Goal: Task Accomplishment & Management: Use online tool/utility

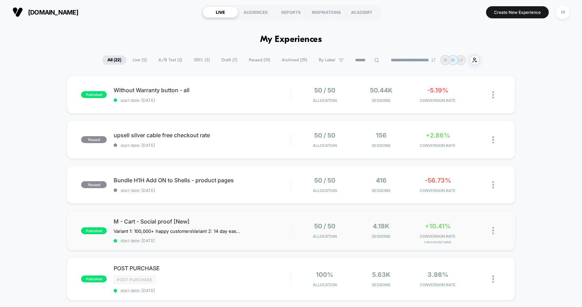
scroll to position [16, 0]
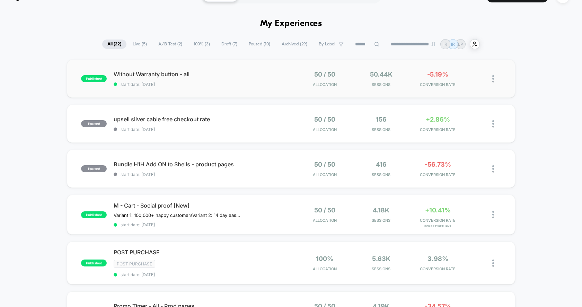
click at [277, 88] on div "published Without Warranty button - all start date: [DATE] 50 / 50 Allocation 5…" at bounding box center [291, 79] width 448 height 38
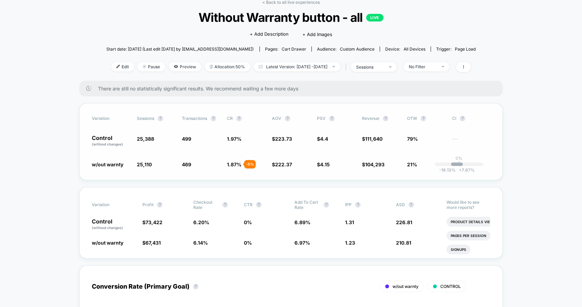
scroll to position [74, 0]
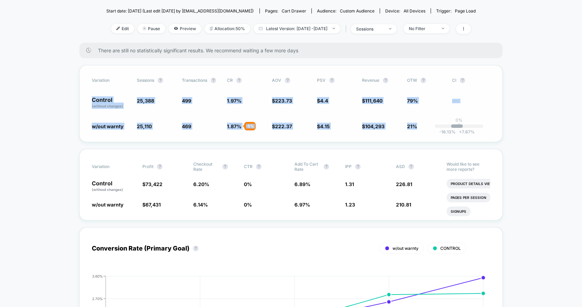
drag, startPoint x: 86, startPoint y: 98, endPoint x: 425, endPoint y: 140, distance: 341.5
click at [425, 140] on div "Variation Sessions ? Transactions ? CR ? AOV ? PSV ? Revenue ? OTW ? CI ? Contr…" at bounding box center [290, 103] width 423 height 77
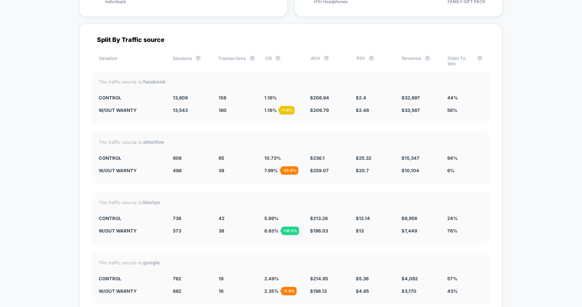
scroll to position [2441, 0]
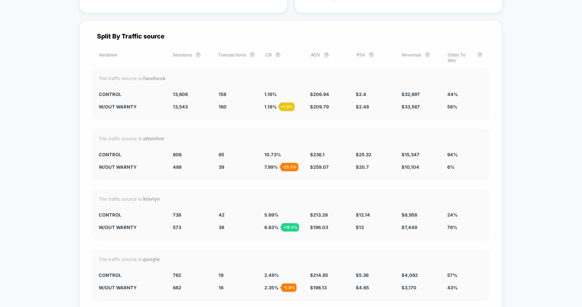
drag, startPoint x: 227, startPoint y: 149, endPoint x: 405, endPoint y: 171, distance: 180.2
click at [405, 171] on div "The traffic source is: attentive CONTROL 606 65 10.73 % $ 236.1 $ 25.32 $ 15,34…" at bounding box center [291, 155] width 398 height 52
drag, startPoint x: 160, startPoint y: 147, endPoint x: 411, endPoint y: 179, distance: 253.3
click at [411, 179] on div "Split By Traffic source Variation Sessions ? Transactions ? CR ? AOV ? PSV ? Re…" at bounding box center [290, 191] width 423 height 342
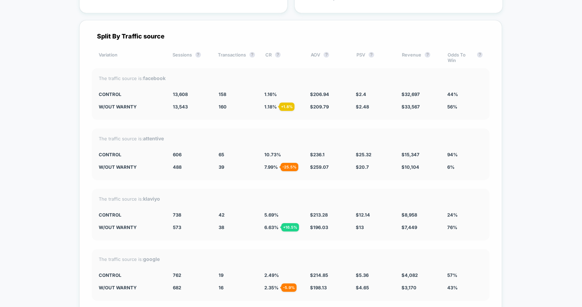
click at [411, 179] on div "Split By Traffic source Variation Sessions ? Transactions ? CR ? AOV ? PSV ? Re…" at bounding box center [290, 191] width 423 height 342
drag, startPoint x: 463, startPoint y: 159, endPoint x: 271, endPoint y: 158, distance: 191.9
click at [271, 164] on div "w/out warnty 488 - 19.5 % 39 - 25.5 % 7.99 % - 25.5 % $ 259.07 + 9.7 % $ 20.7 -…" at bounding box center [291, 167] width 384 height 6
click at [271, 164] on span "7.99 % - 25.5 %" at bounding box center [271, 167] width 14 height 6
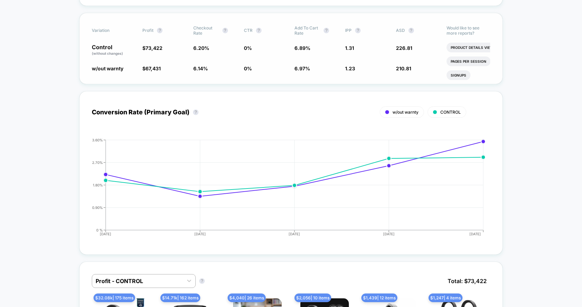
scroll to position [0, 0]
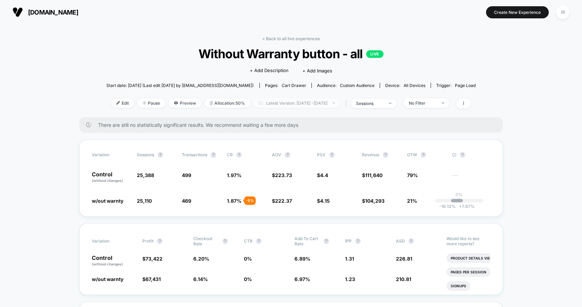
click at [288, 105] on span "Latest Version: [DATE] - [DATE]" at bounding box center [297, 102] width 87 height 9
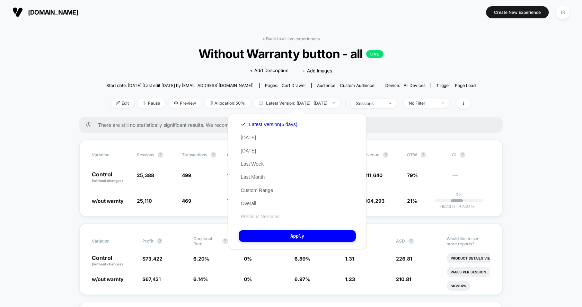
click at [269, 215] on button "Previous Versions" at bounding box center [260, 216] width 43 height 6
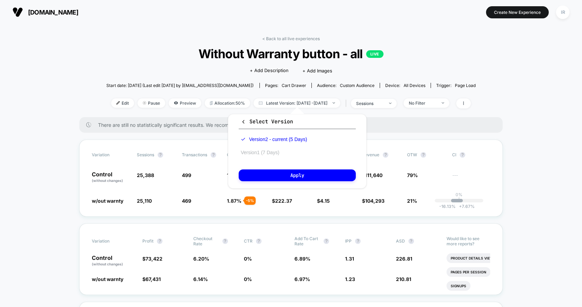
click at [278, 149] on button "Version 1 (7 Days)" at bounding box center [260, 152] width 43 height 6
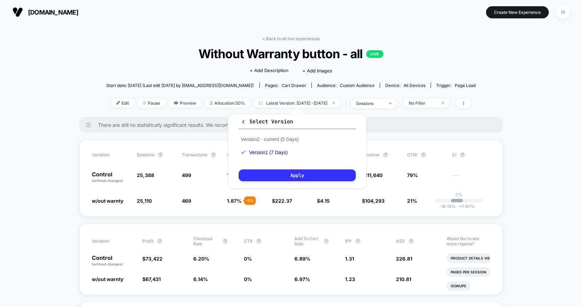
click at [278, 176] on button "Apply" at bounding box center [297, 175] width 117 height 12
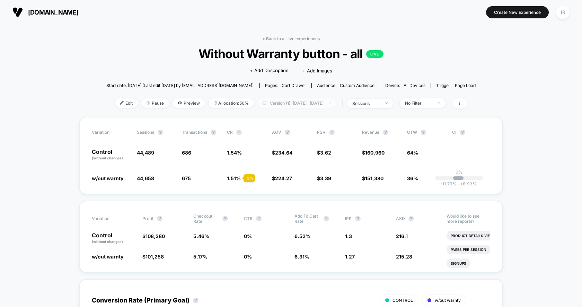
click at [286, 104] on span "Version (1): [DATE] - [DATE]" at bounding box center [296, 102] width 79 height 9
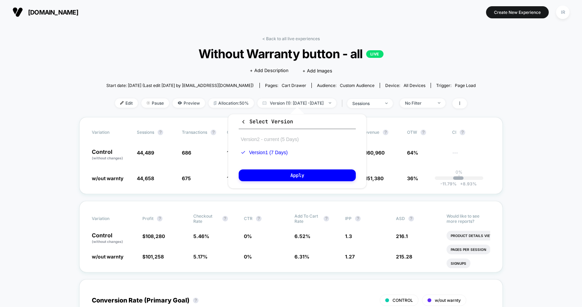
click at [266, 137] on button "Version 2 - current (5 Days)" at bounding box center [270, 139] width 62 height 6
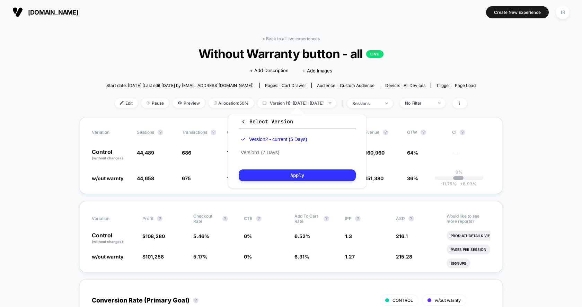
click at [295, 179] on button "Apply" at bounding box center [297, 175] width 117 height 12
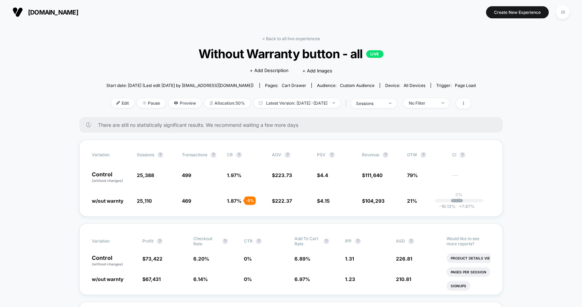
click at [115, 107] on div "Edit Pause Preview Allocation: 50% Latest Version: [DATE] - [DATE] | sessions N…" at bounding box center [291, 103] width 370 height 10
click at [146, 103] on div at bounding box center [147, 103] width 2 height 0
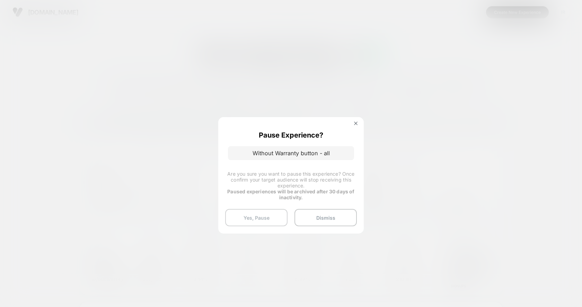
drag, startPoint x: 270, startPoint y: 215, endPoint x: 268, endPoint y: 218, distance: 3.9
click at [268, 218] on button "Yes, Pause" at bounding box center [256, 217] width 62 height 17
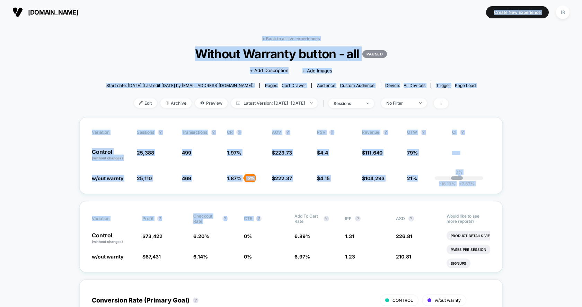
drag, startPoint x: 268, startPoint y: 218, endPoint x: 322, endPoint y: 7, distance: 218.0
click at [322, 6] on div "[DOMAIN_NAME] Create New Experience IR [DOMAIN_NAME] < Back to all live experie…" at bounding box center [291, 153] width 582 height 307
click at [300, 43] on div "< Back to all live experiences Without Warranty button - all PAUSED Click to ed…" at bounding box center [291, 76] width 370 height 81
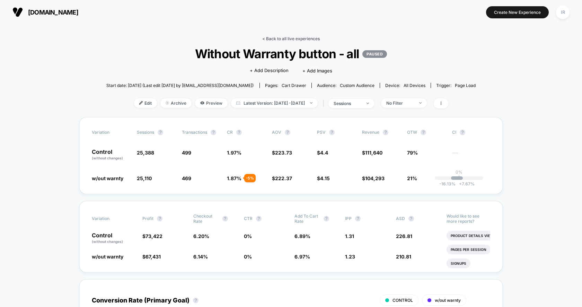
click at [301, 36] on link "< Back to all live experiences" at bounding box center [291, 38] width 58 height 5
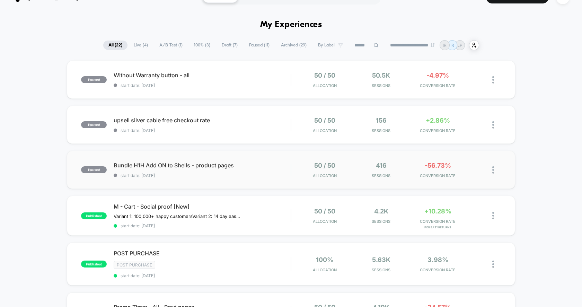
scroll to position [16, 0]
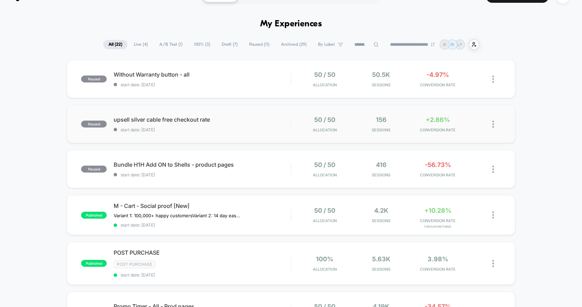
click at [306, 123] on div "50 / 50 Allocation" at bounding box center [324, 124] width 53 height 16
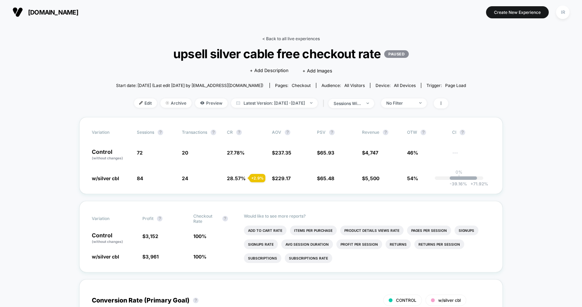
click at [270, 36] on link "< Back to all live experiences" at bounding box center [291, 38] width 58 height 5
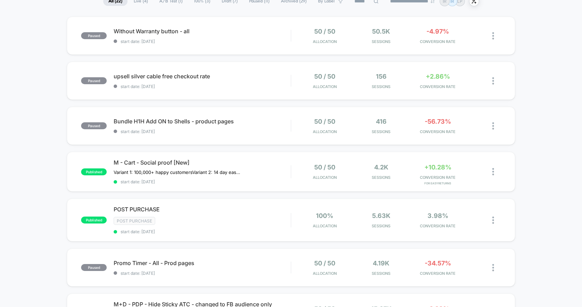
scroll to position [82, 0]
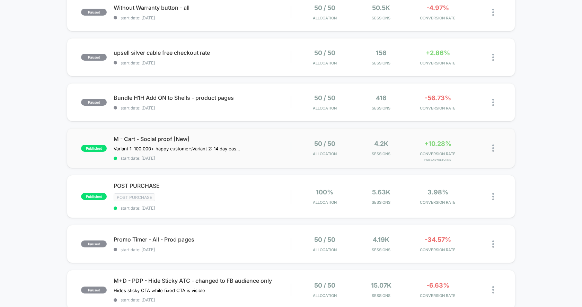
click at [292, 135] on div "published M - Cart - Social proof [New] Variant 1: 100,000+ happy customers Var…" at bounding box center [291, 148] width 448 height 40
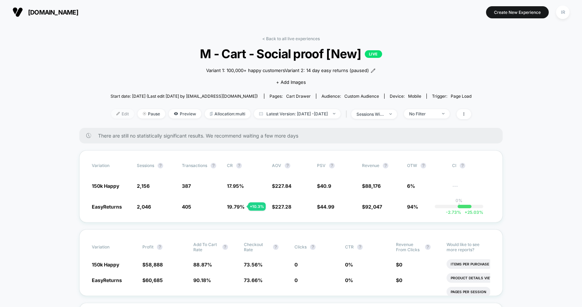
click at [112, 111] on span "Edit" at bounding box center [122, 113] width 23 height 9
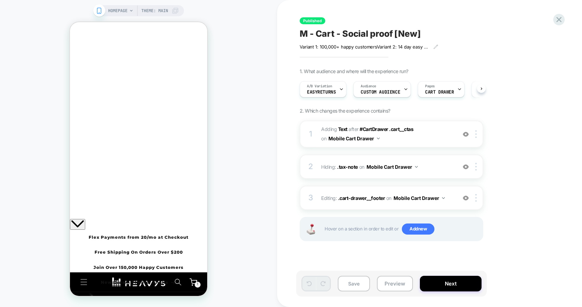
scroll to position [0, 0]
click at [70, 22] on div at bounding box center [70, 22] width 0 height 0
click at [458, 283] on button "Next" at bounding box center [451, 284] width 62 height 16
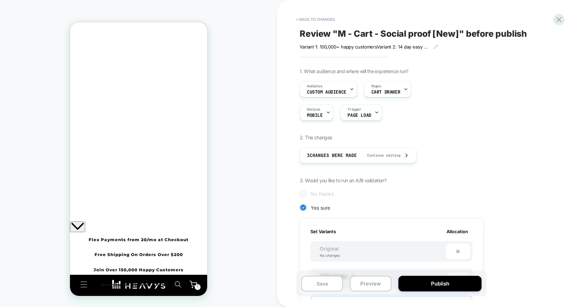
scroll to position [113, 0]
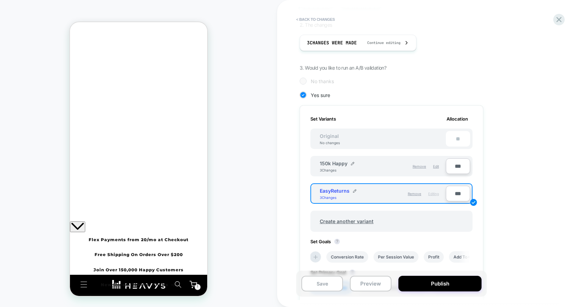
click at [456, 193] on input "***" at bounding box center [458, 194] width 24 height 16
type input "**"
type input "***"
type input "**"
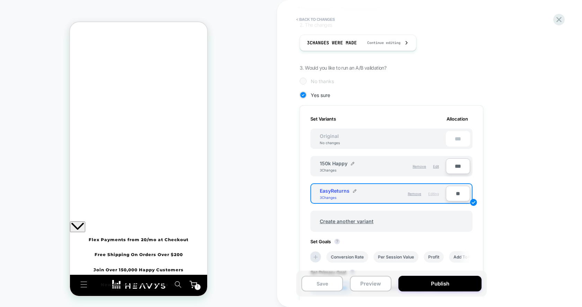
type input "***"
type input "**"
type input "***"
type input "**"
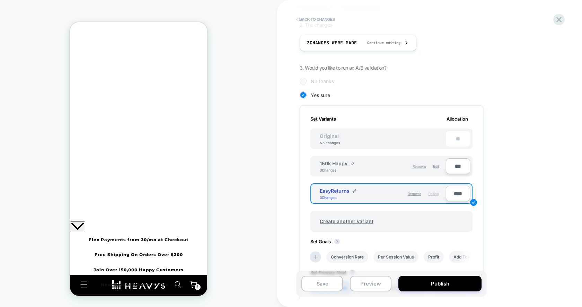
type input "****"
click at [527, 209] on div "1. What audience and where will the experience run? Audience Custom Audience Pa…" at bounding box center [426, 168] width 253 height 424
click at [457, 163] on input "***" at bounding box center [458, 166] width 24 height 16
type input "**"
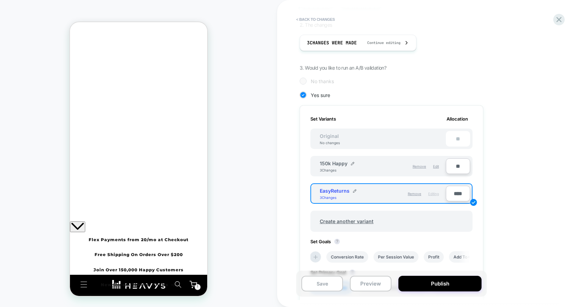
click at [522, 170] on div "1. What audience and where will the experience run? Audience Custom Audience Pa…" at bounding box center [426, 168] width 253 height 424
click at [492, 232] on div "1. What audience and where will the experience run? Audience Custom Audience Pa…" at bounding box center [426, 168] width 253 height 424
drag, startPoint x: 463, startPoint y: 284, endPoint x: 372, endPoint y: 244, distance: 99.0
click at [372, 245] on div "< Back to changes Review " M - Cart - Social proof [New] " before publish Varia…" at bounding box center [430, 153] width 260 height 307
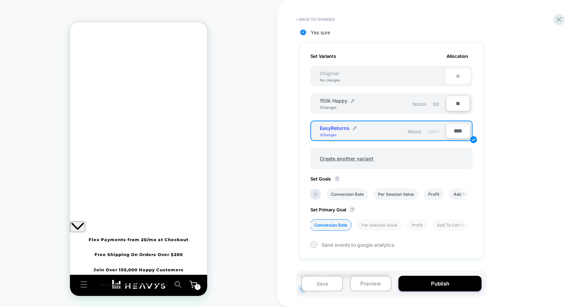
scroll to position [189, 0]
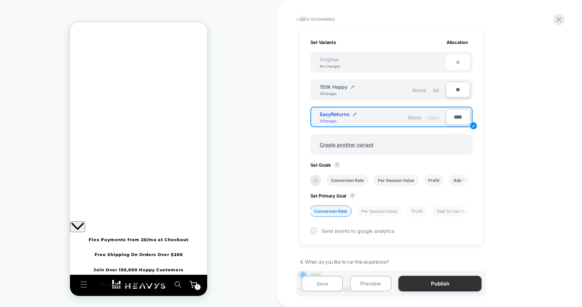
click at [416, 285] on button "Publish" at bounding box center [439, 284] width 83 height 16
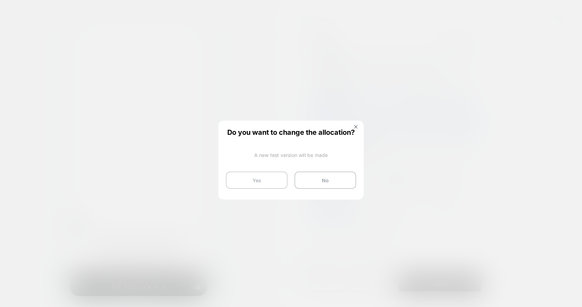
click at [272, 183] on button "Yes" at bounding box center [257, 179] width 62 height 17
